Goal: Information Seeking & Learning: Learn about a topic

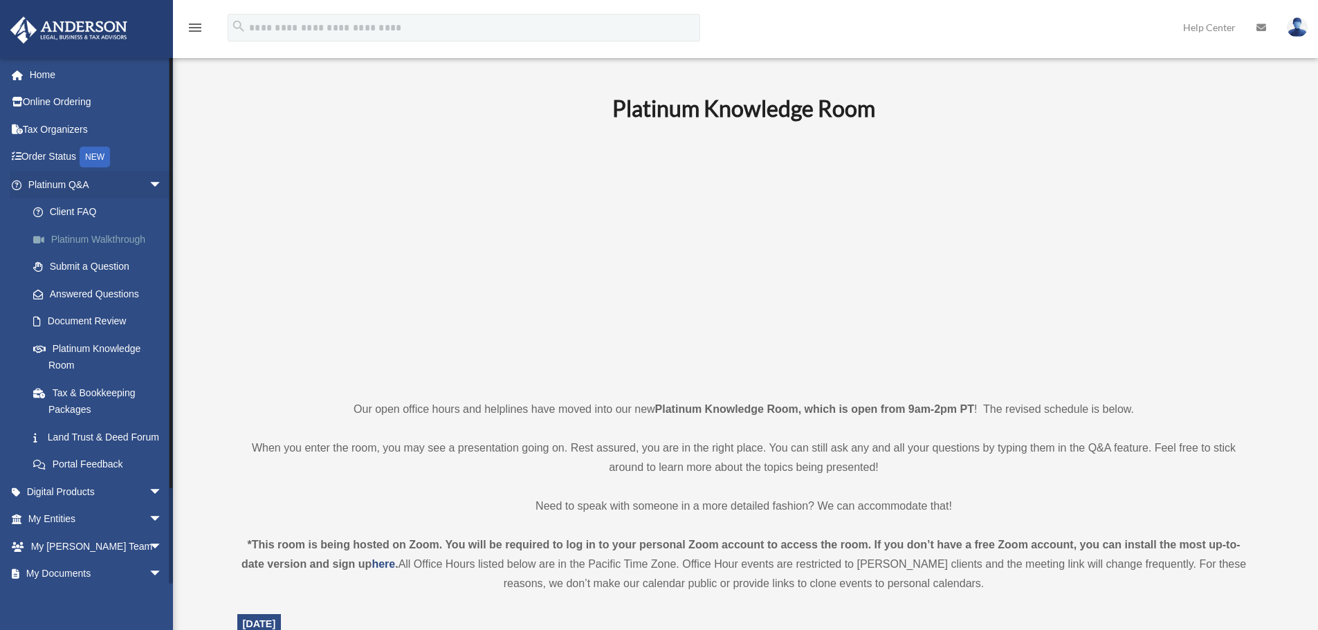
click at [120, 237] on link "Platinum Walkthrough" at bounding box center [101, 240] width 164 height 28
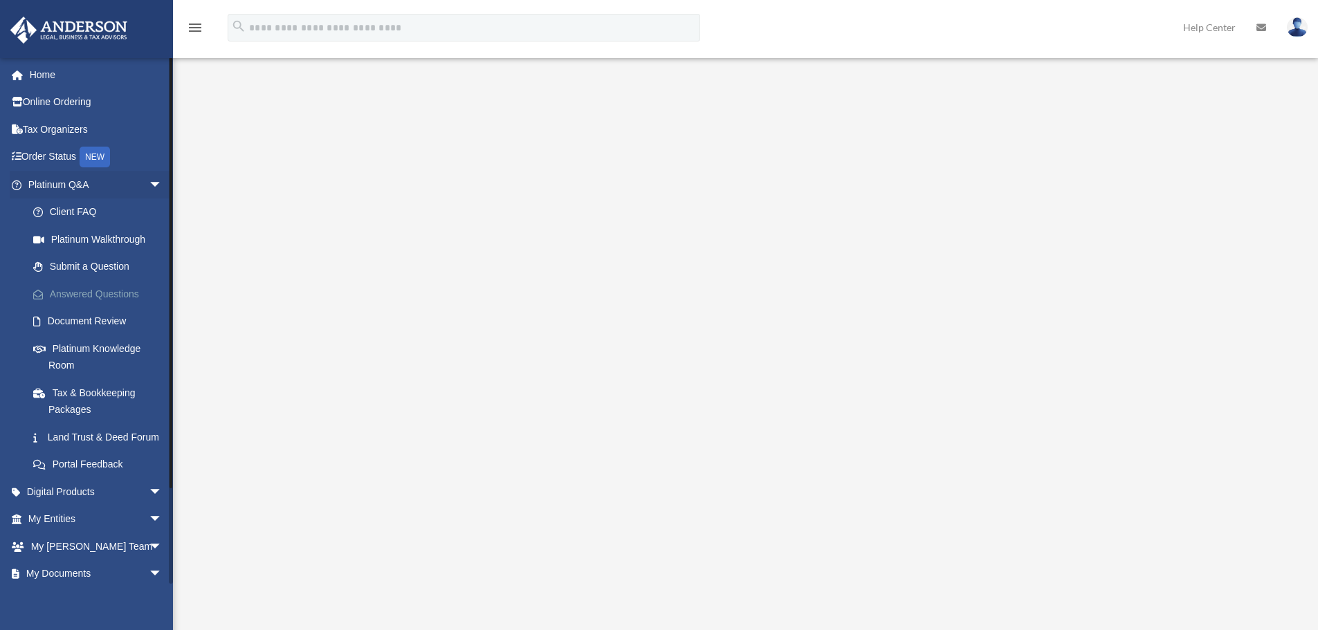
click at [98, 294] on link "Answered Questions" at bounding box center [101, 294] width 164 height 28
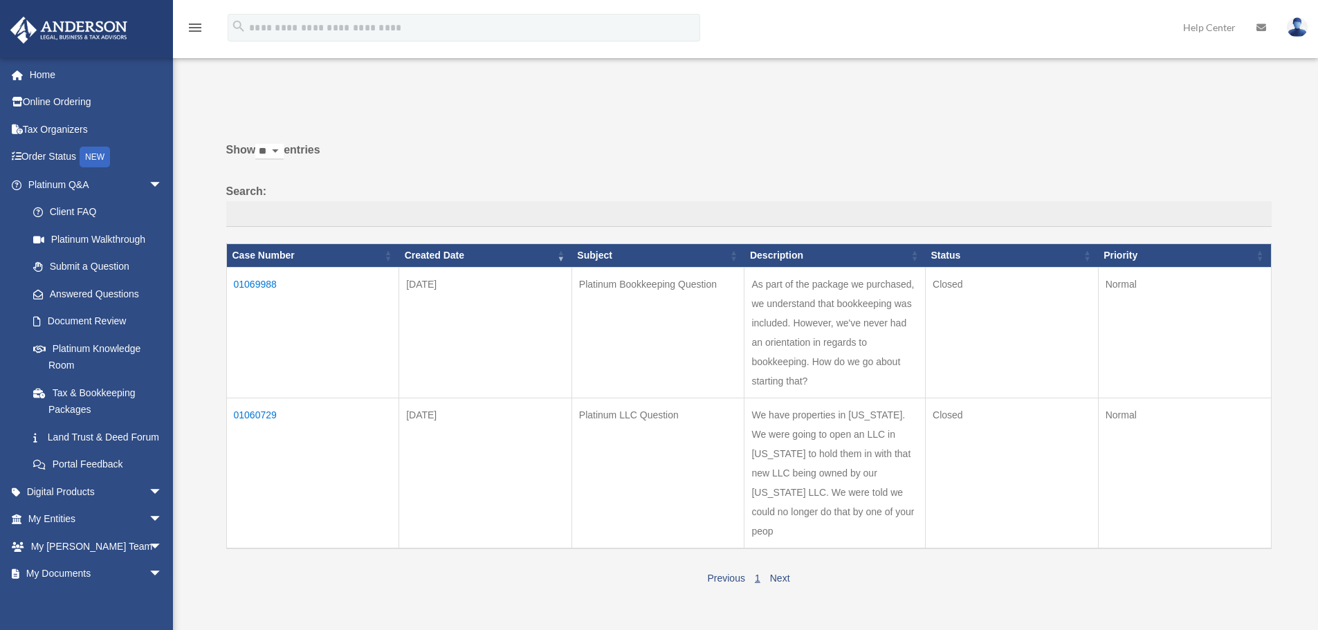
click at [264, 283] on td "01069988" at bounding box center [312, 332] width 173 height 131
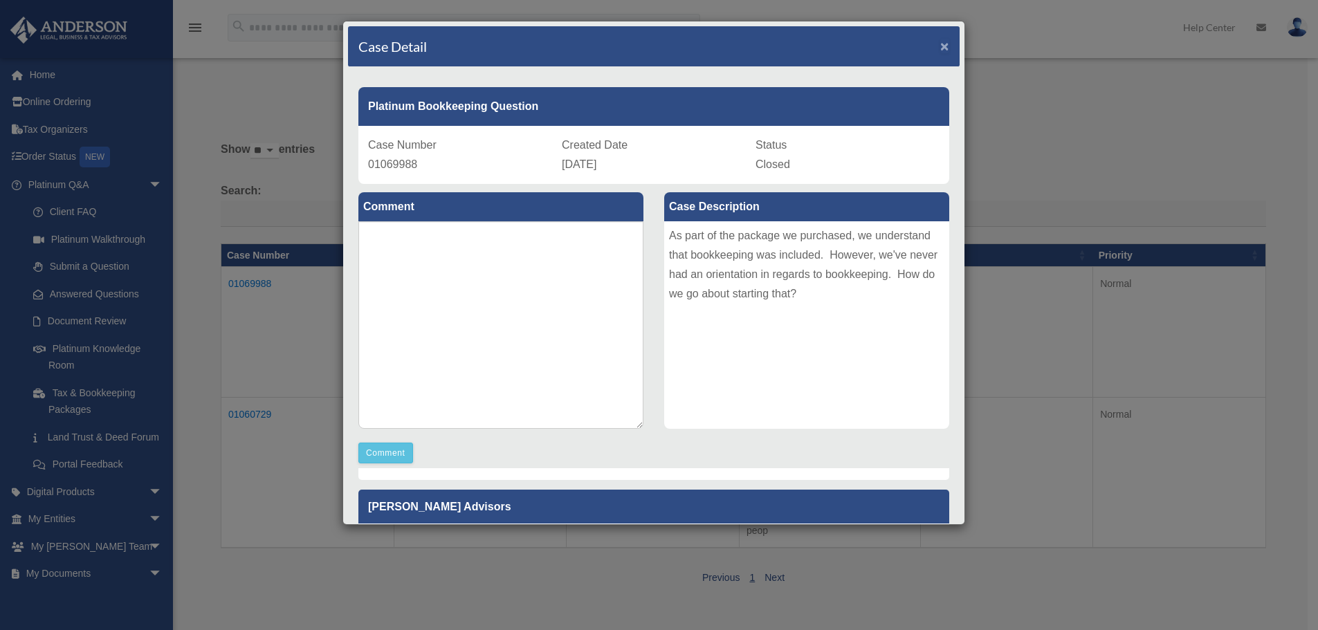
click at [941, 42] on span "×" at bounding box center [945, 46] width 9 height 16
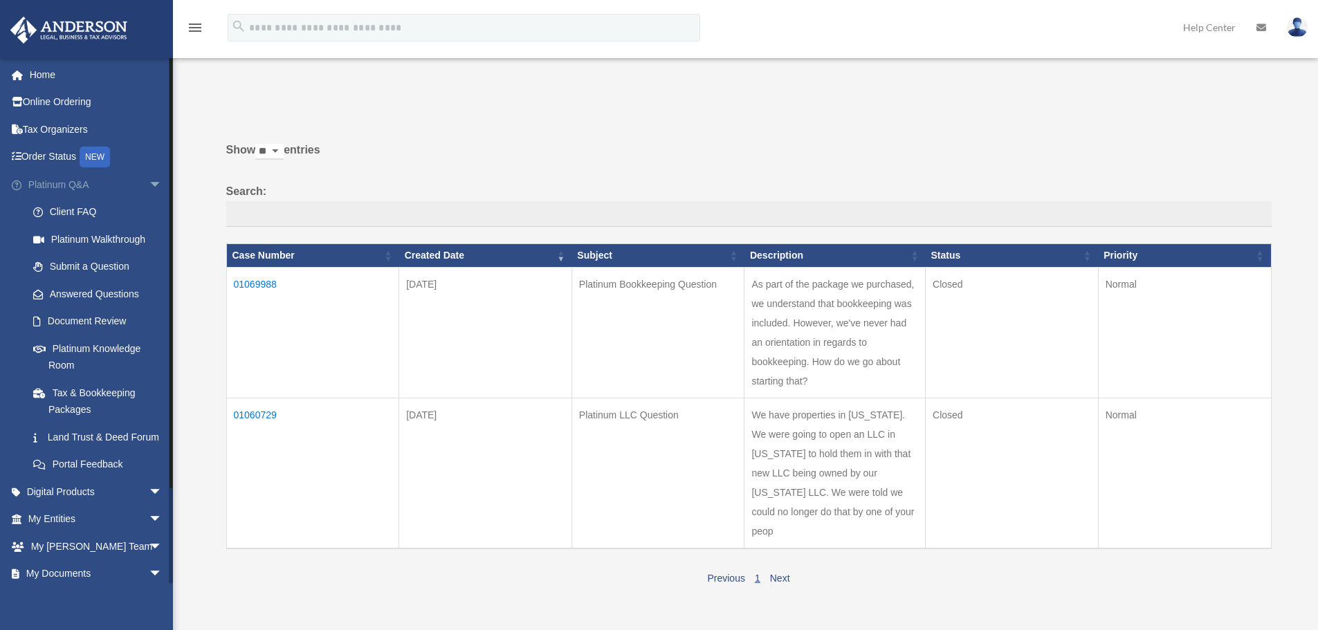
click at [73, 183] on link "Platinum Q&A arrow_drop_down" at bounding box center [97, 185] width 174 height 28
click at [75, 351] on link "Platinum Knowledge Room" at bounding box center [97, 357] width 157 height 44
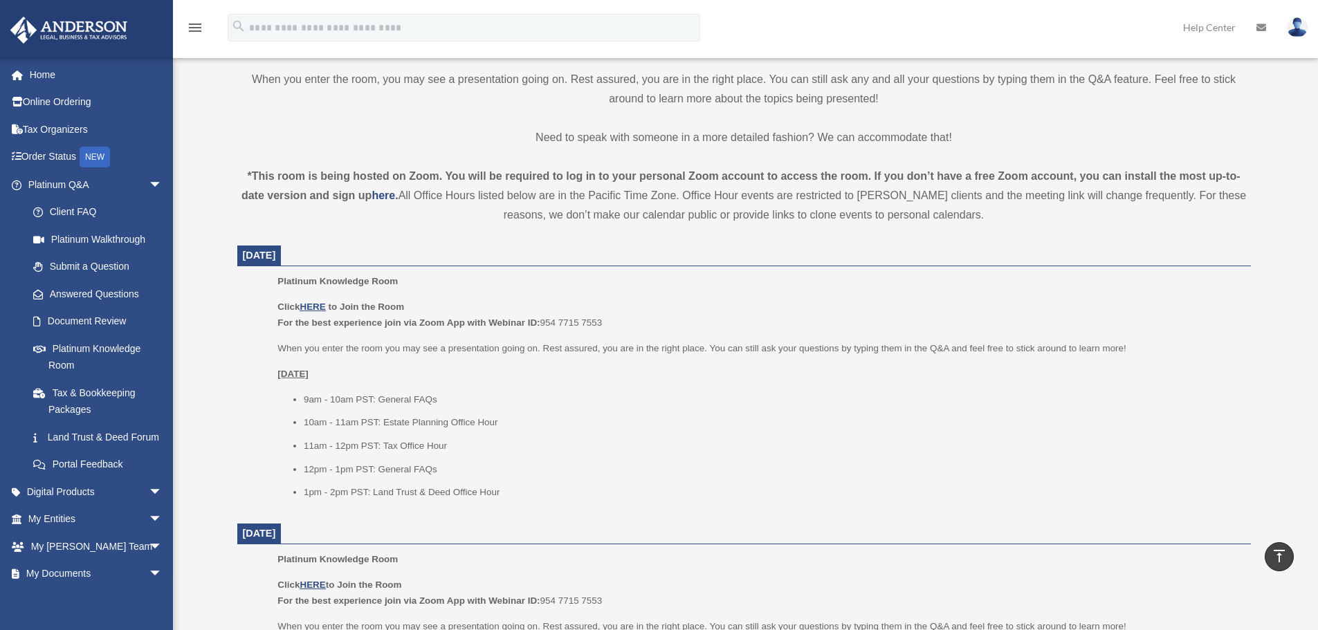
scroll to position [415, 0]
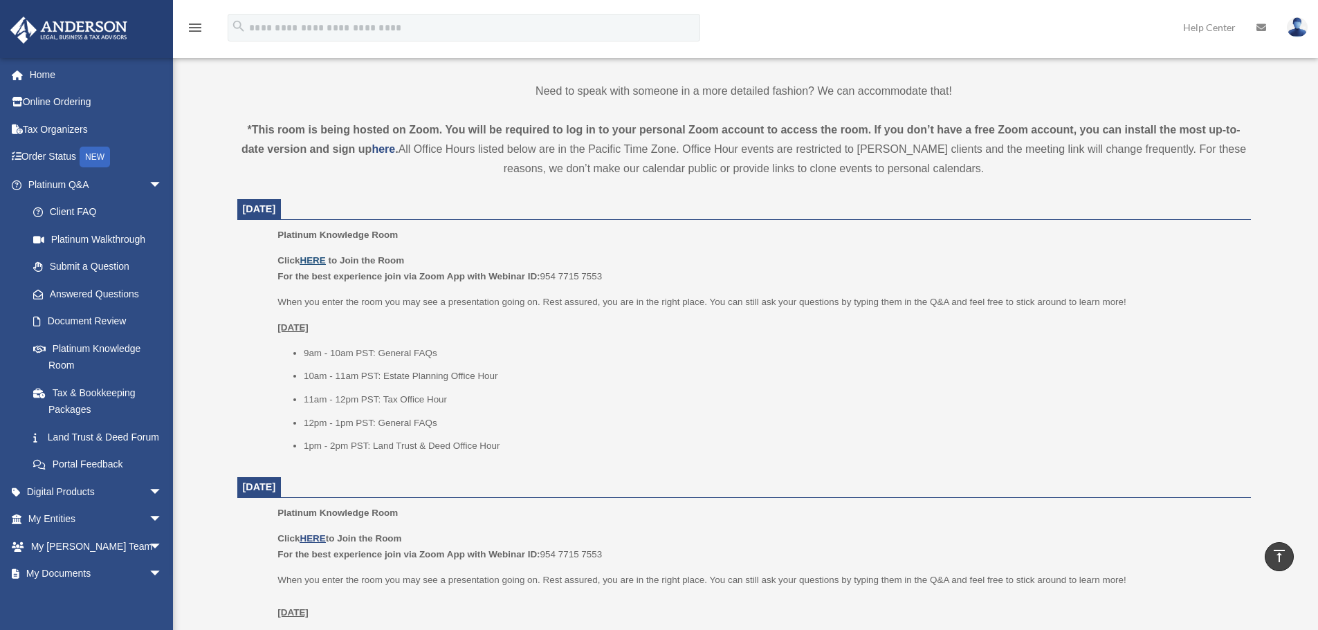
click at [317, 260] on u "HERE" at bounding box center [313, 260] width 26 height 10
click at [149, 507] on span "arrow_drop_down" at bounding box center [163, 492] width 28 height 28
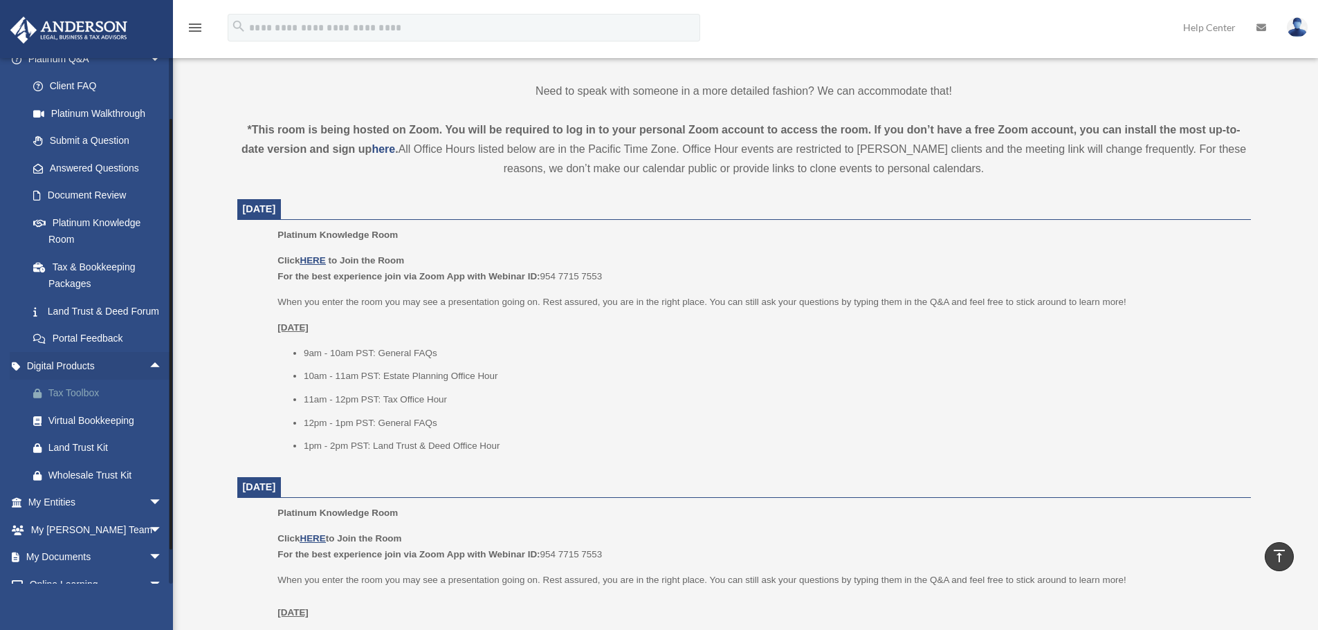
scroll to position [138, 0]
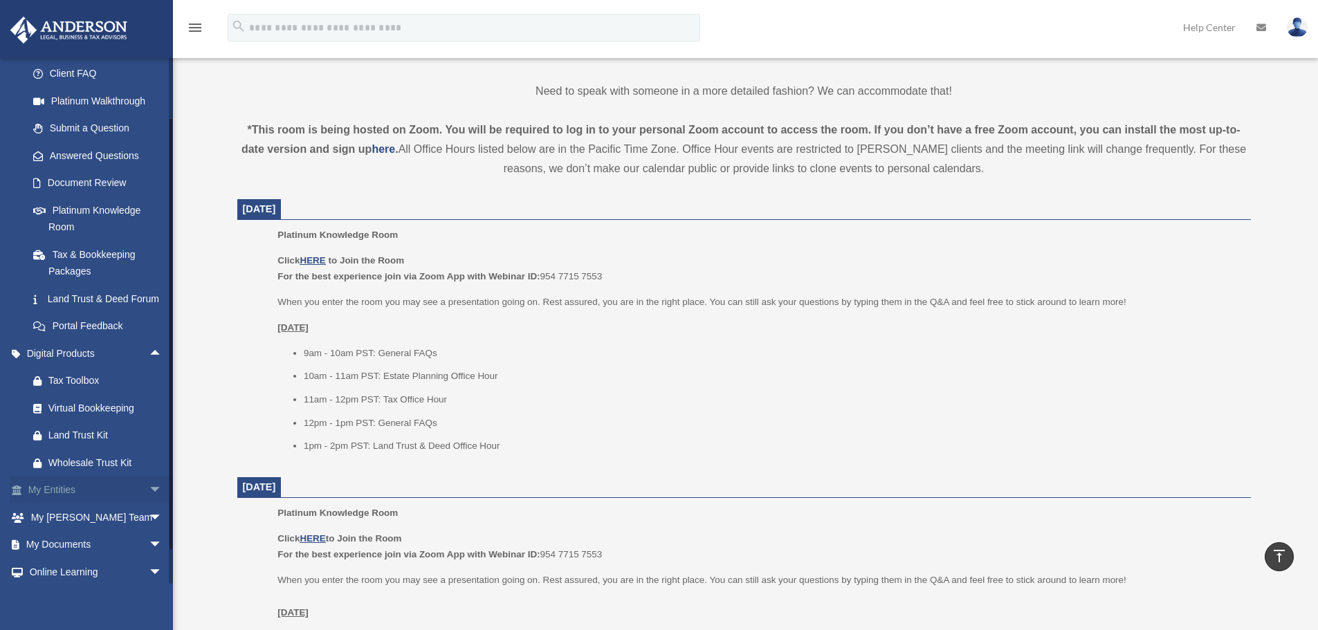
click at [149, 505] on span "arrow_drop_down" at bounding box center [163, 491] width 28 height 28
click at [84, 532] on link "Overview" at bounding box center [101, 518] width 164 height 28
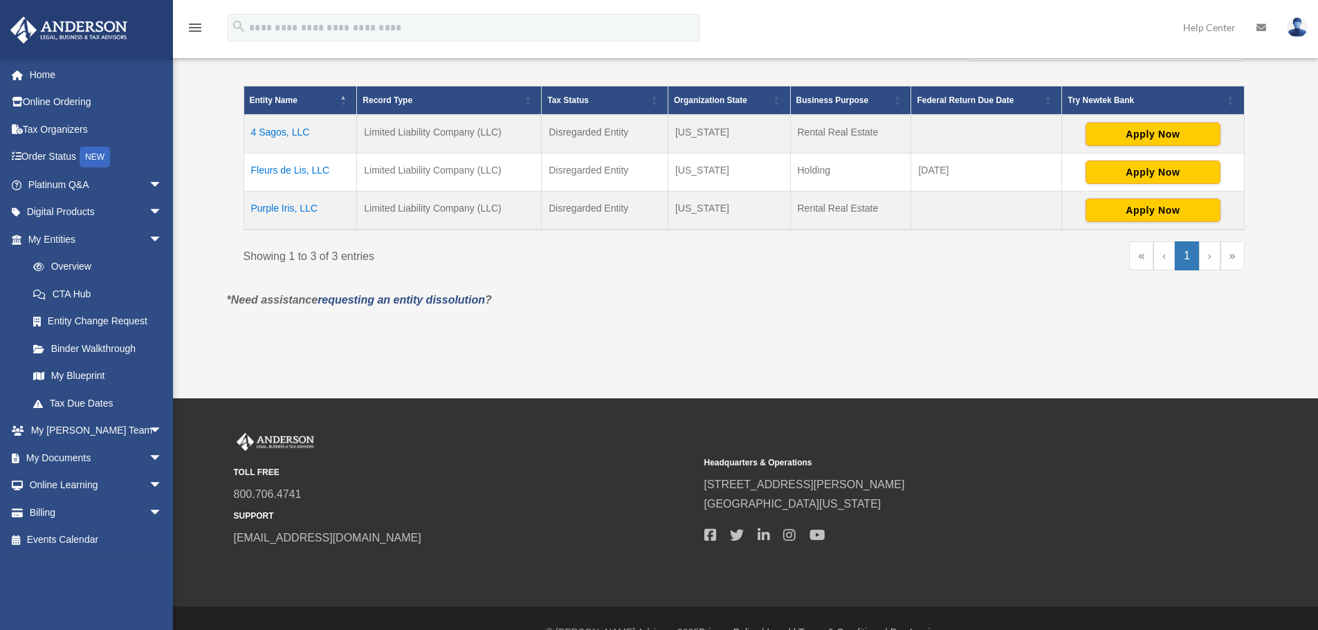
scroll to position [277, 0]
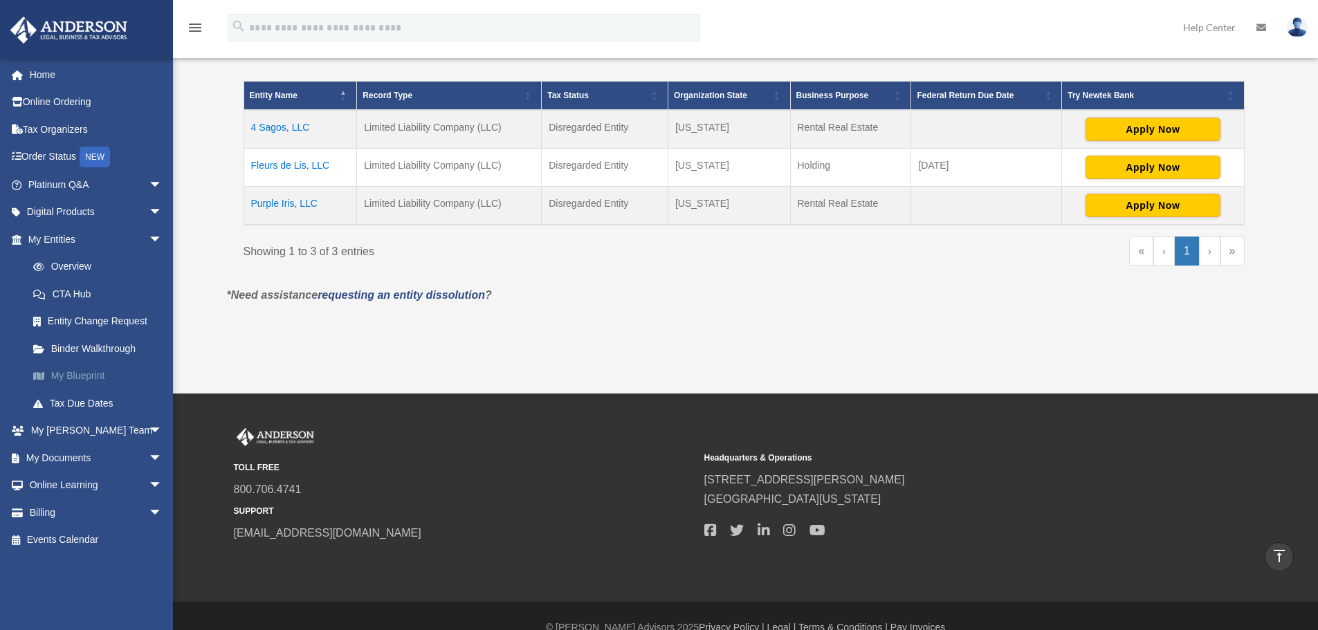
click at [84, 372] on link "My Blueprint" at bounding box center [101, 377] width 164 height 28
